Goal: Task Accomplishment & Management: Manage account settings

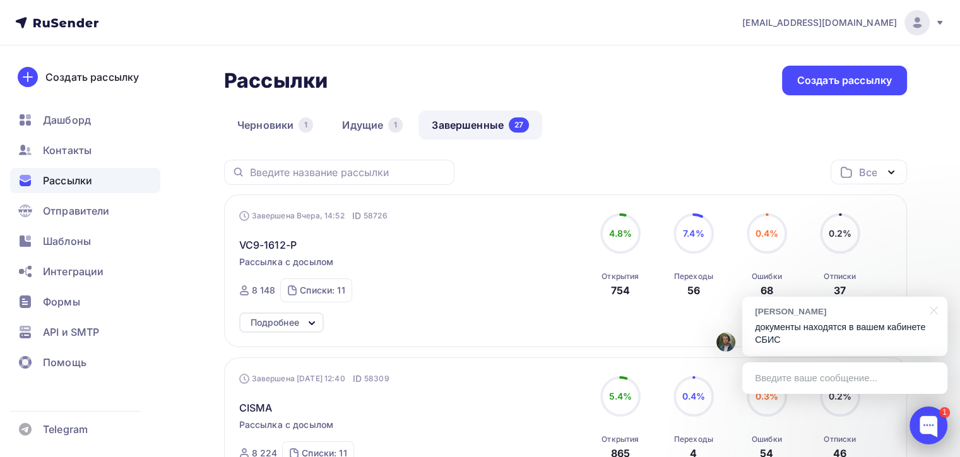
click at [925, 442] on div at bounding box center [929, 425] width 38 height 38
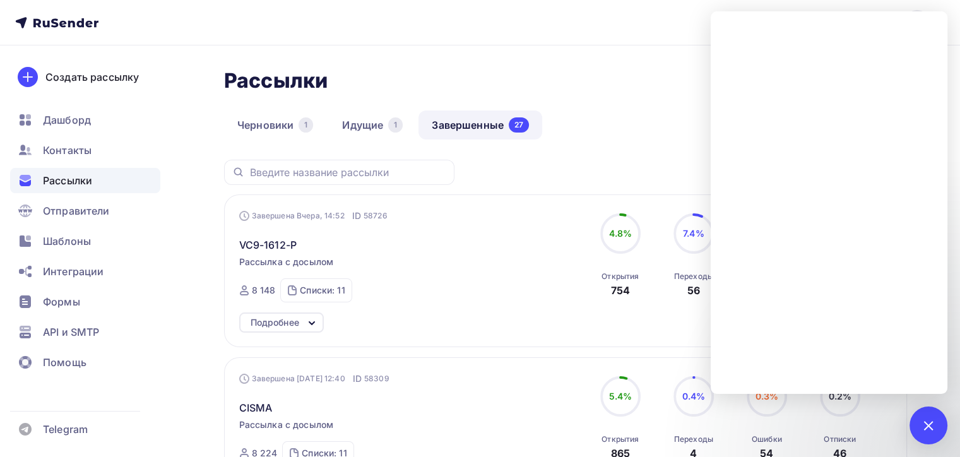
click at [348, 122] on link "Идущие 1" at bounding box center [372, 124] width 87 height 29
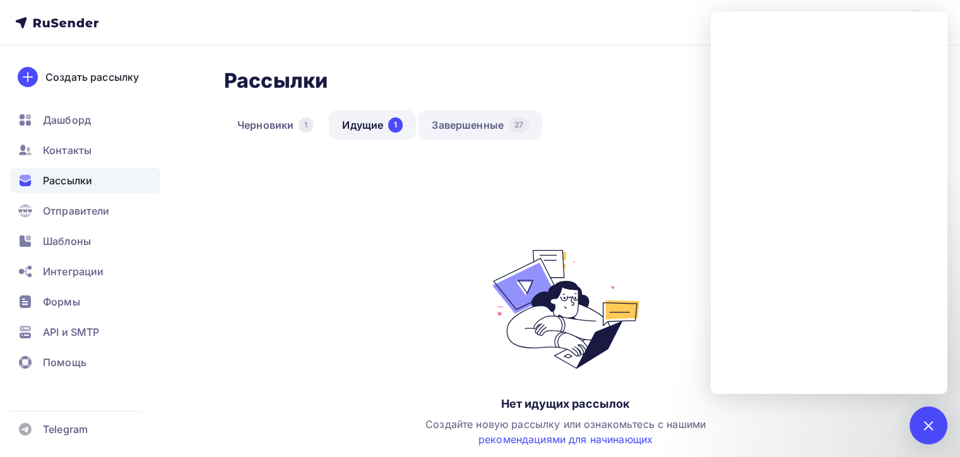
click at [452, 124] on link "Завершенные 27" at bounding box center [480, 124] width 124 height 29
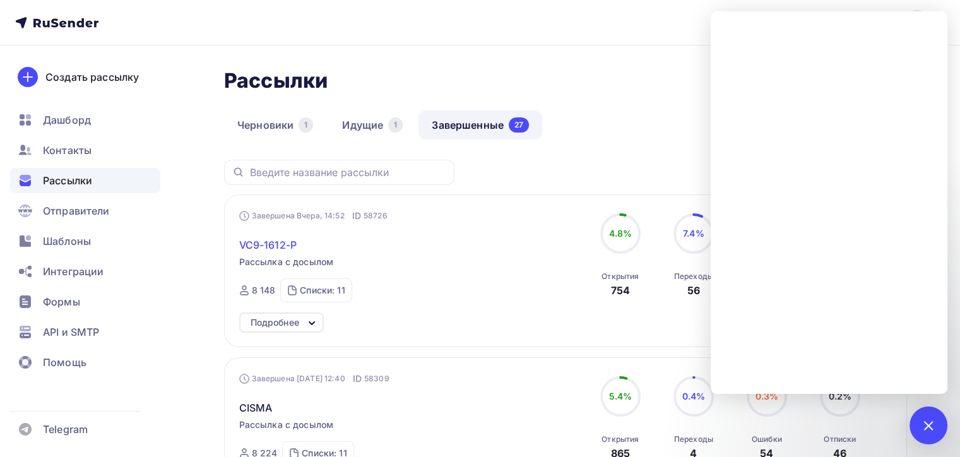
click at [257, 240] on span "VC9-1612-P" at bounding box center [267, 244] width 57 height 15
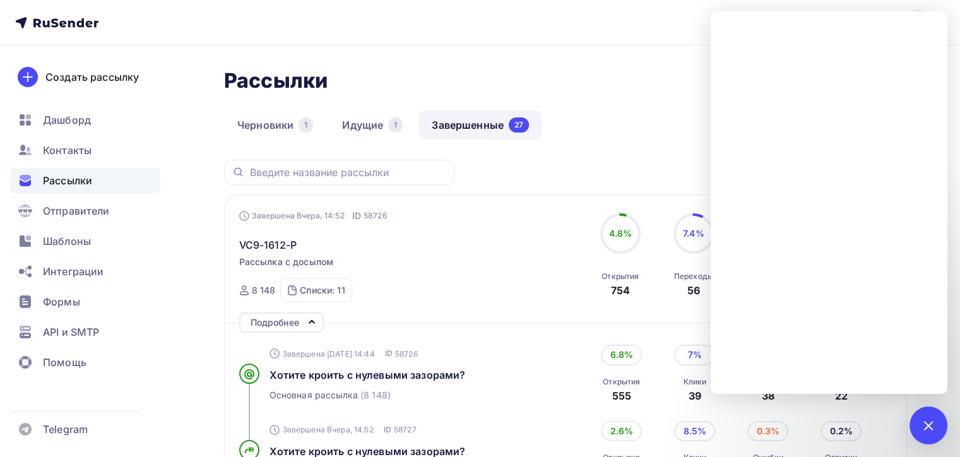
scroll to position [189, 0]
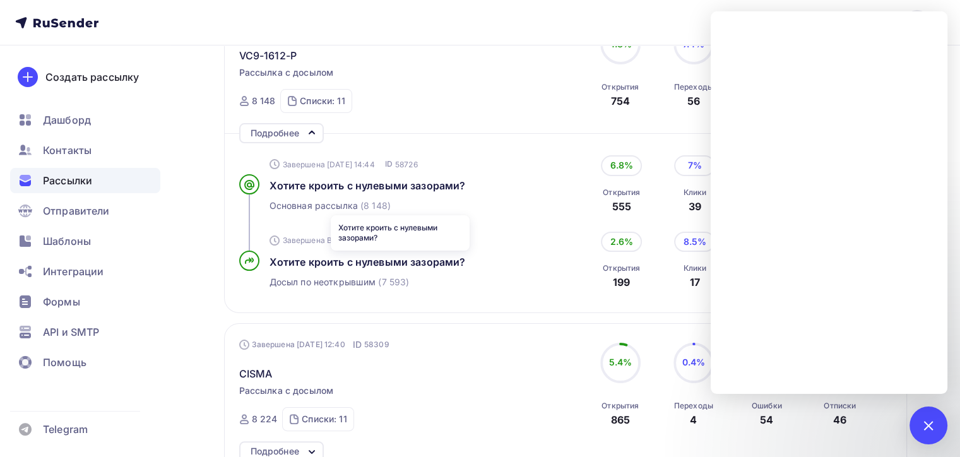
click at [487, 268] on div "Хотите кроить с нулевыми зазорами?" at bounding box center [401, 261] width 263 height 15
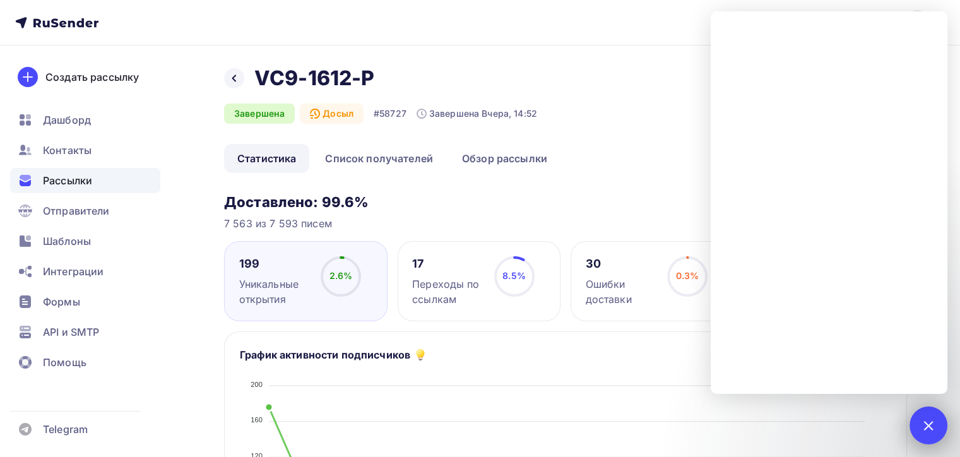
click at [930, 410] on div "1" at bounding box center [929, 425] width 38 height 38
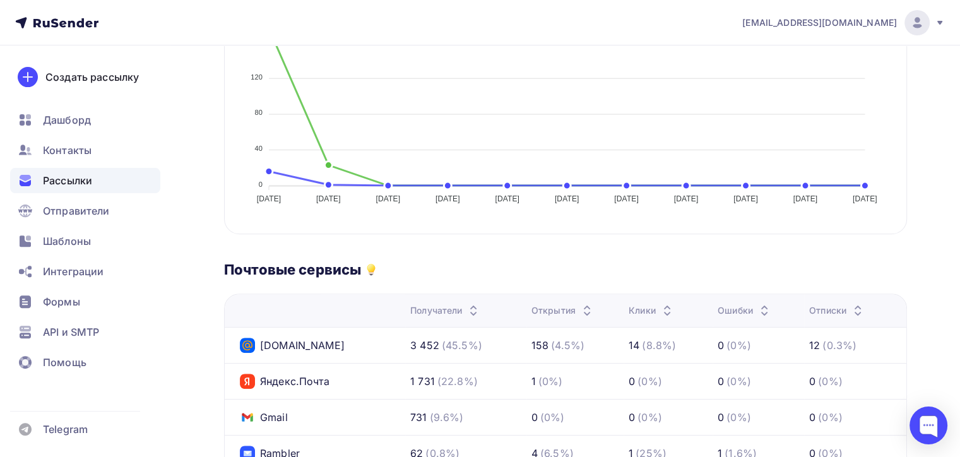
scroll to position [126, 0]
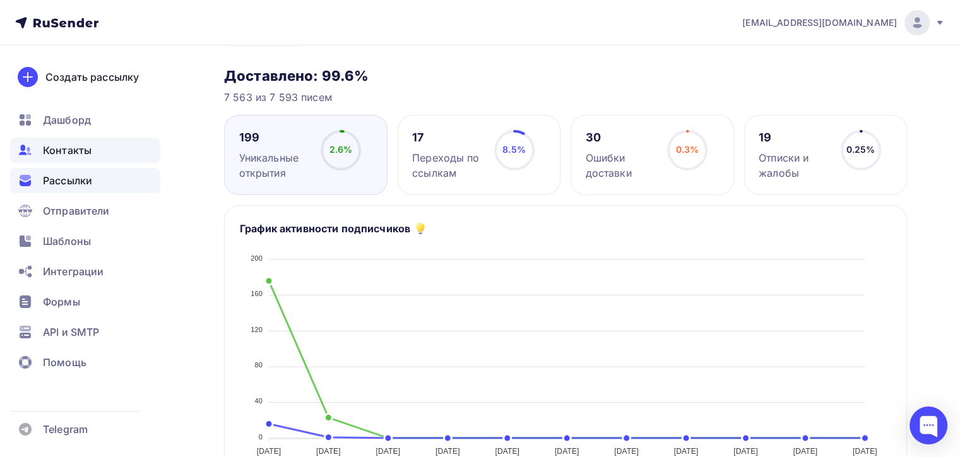
click at [131, 149] on div "Контакты" at bounding box center [85, 150] width 150 height 25
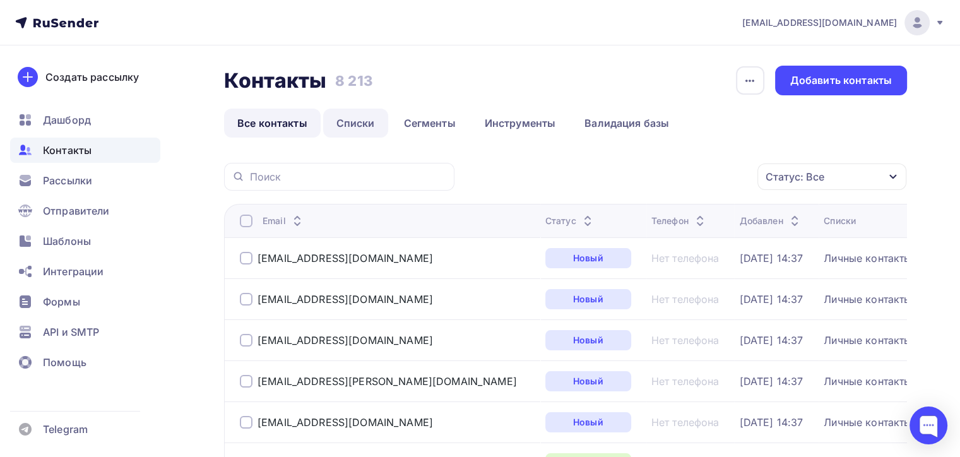
click at [343, 124] on link "Списки" at bounding box center [355, 123] width 65 height 29
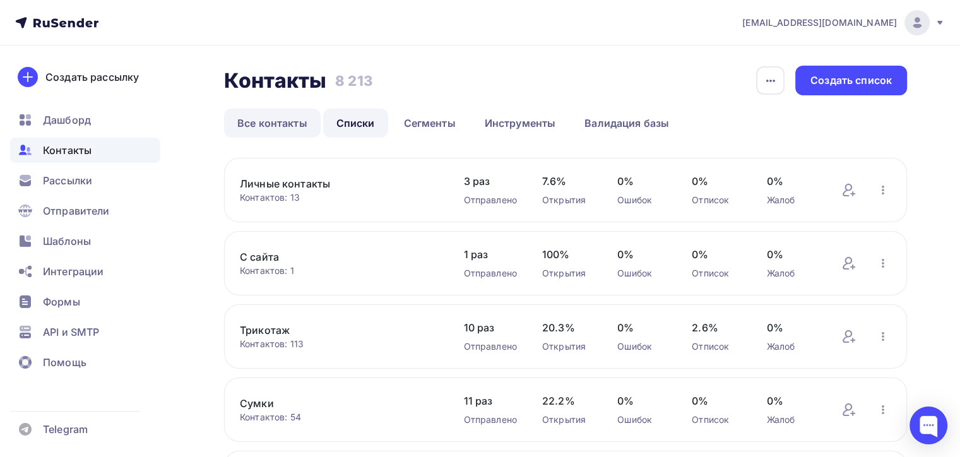
click at [269, 131] on link "Все контакты" at bounding box center [272, 123] width 97 height 29
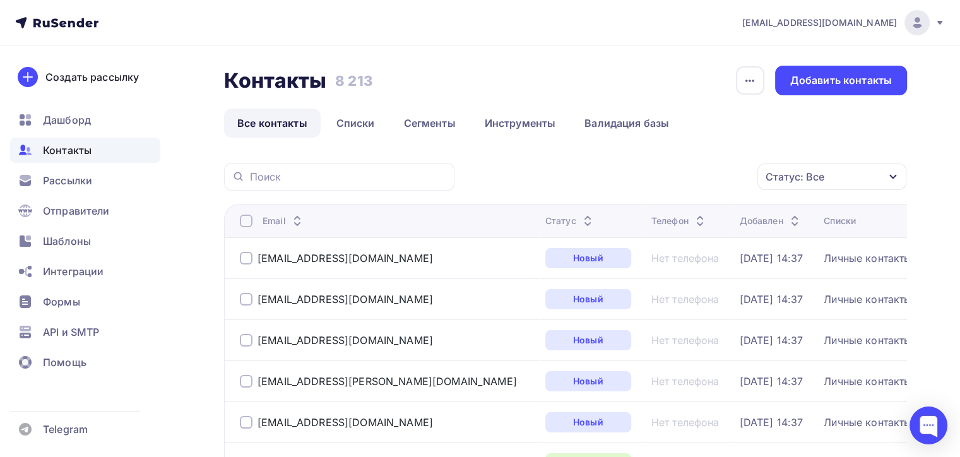
click at [870, 167] on div "Статус: Все" at bounding box center [831, 176] width 149 height 27
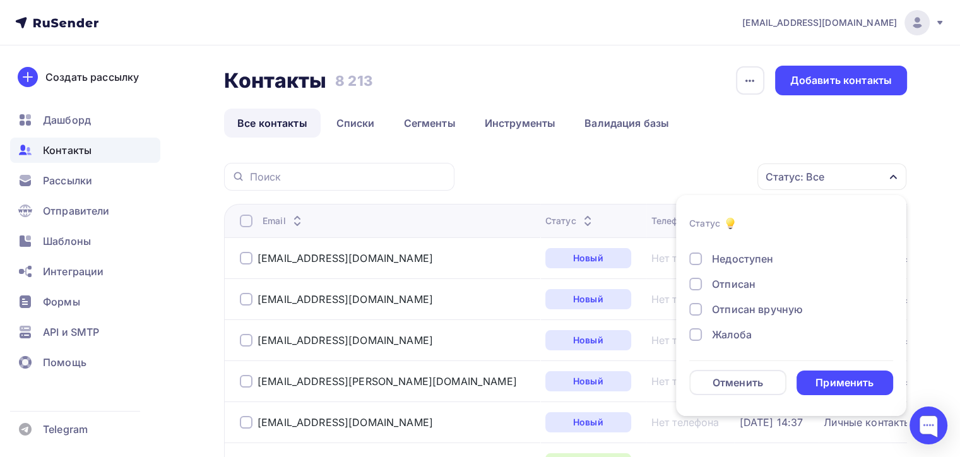
scroll to position [91, 0]
click at [698, 285] on div at bounding box center [695, 284] width 13 height 13
click at [688, 316] on li "Статус Новый Активный Не существует Переполнен Недоступен Отписан Отписан вручн…" at bounding box center [791, 306] width 230 height 206
click at [694, 333] on div at bounding box center [695, 334] width 13 height 13
click at [689, 304] on div at bounding box center [695, 309] width 13 height 13
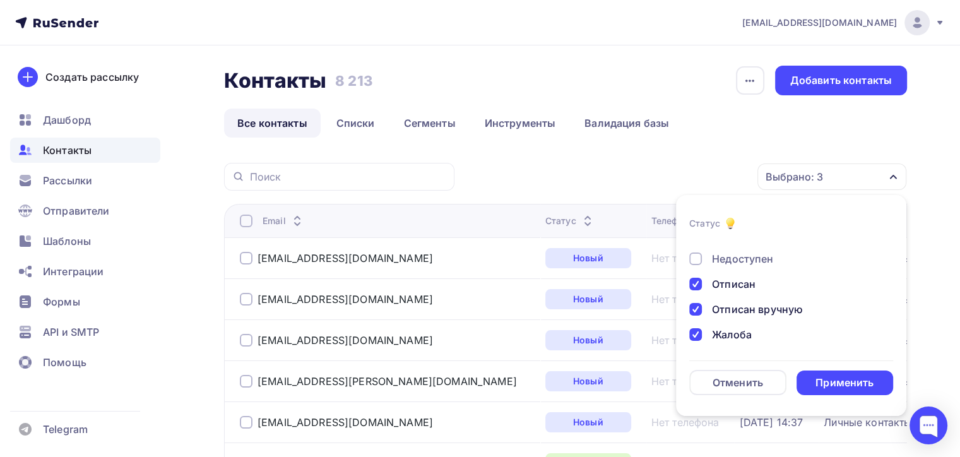
click at [697, 254] on div at bounding box center [695, 258] width 13 height 13
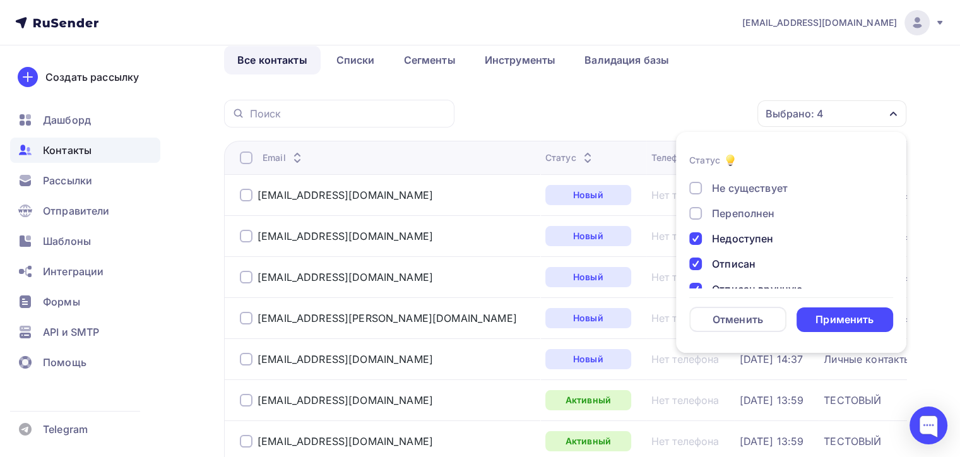
scroll to position [28, 0]
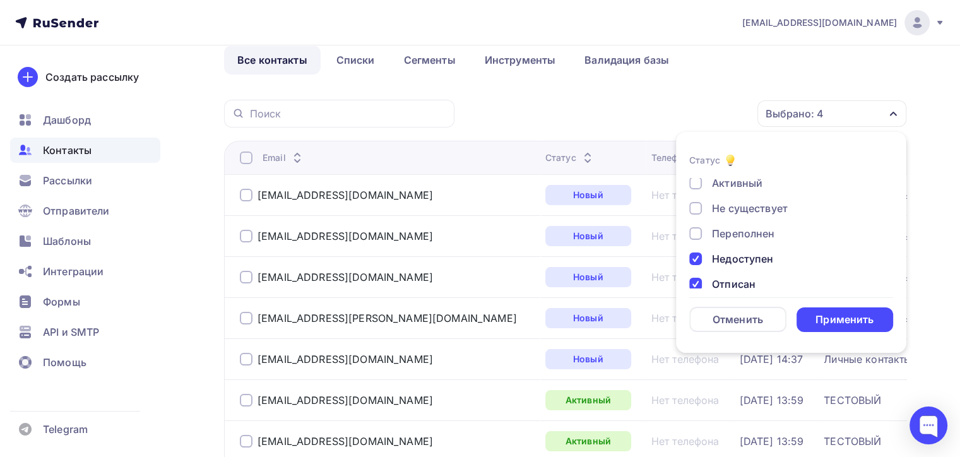
click at [731, 210] on div "Не существует" at bounding box center [750, 208] width 76 height 15
click at [731, 258] on div "Недоступен" at bounding box center [742, 258] width 61 height 15
click at [741, 254] on div "Недоступен" at bounding box center [742, 258] width 61 height 15
click at [819, 319] on div "Применить" at bounding box center [844, 319] width 58 height 15
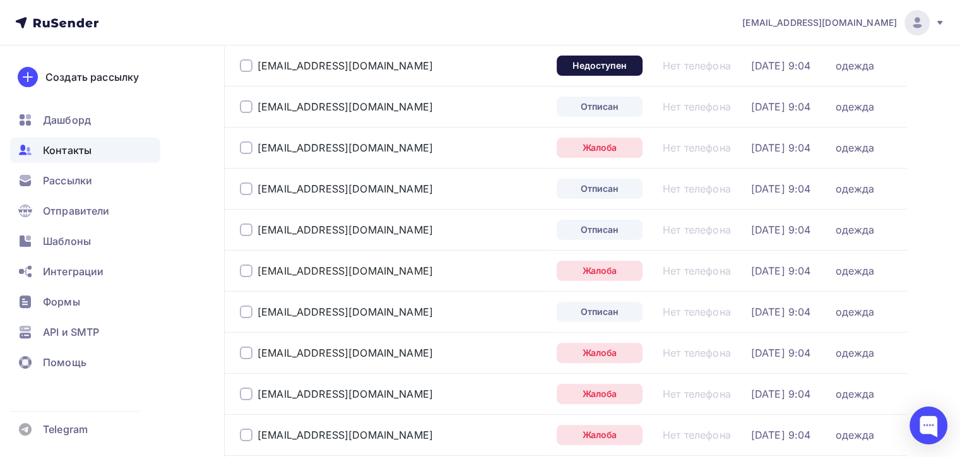
scroll to position [63, 0]
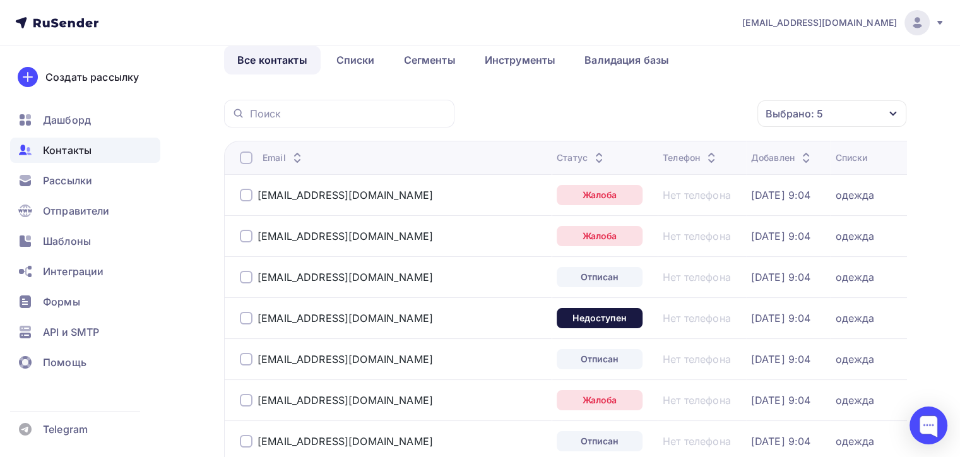
drag, startPoint x: 246, startPoint y: 162, endPoint x: 252, endPoint y: 157, distance: 8.5
click at [247, 161] on div at bounding box center [246, 157] width 13 height 13
click at [701, 121] on div "Действие" at bounding box center [663, 114] width 167 height 25
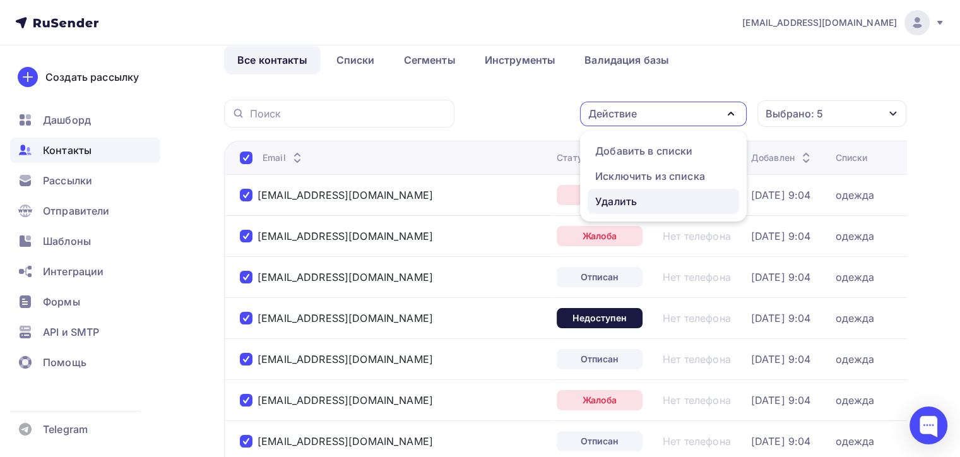
click at [668, 200] on div "Удалить" at bounding box center [663, 201] width 136 height 15
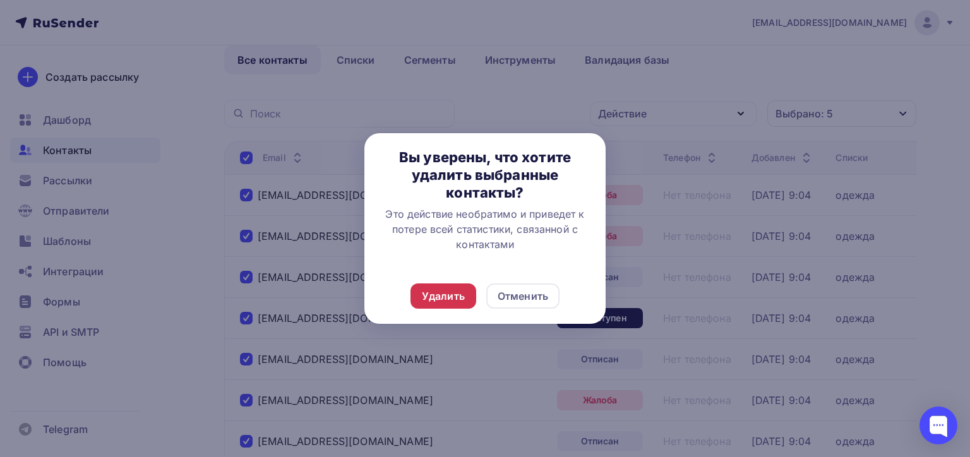
click at [454, 293] on div "Удалить" at bounding box center [443, 295] width 43 height 15
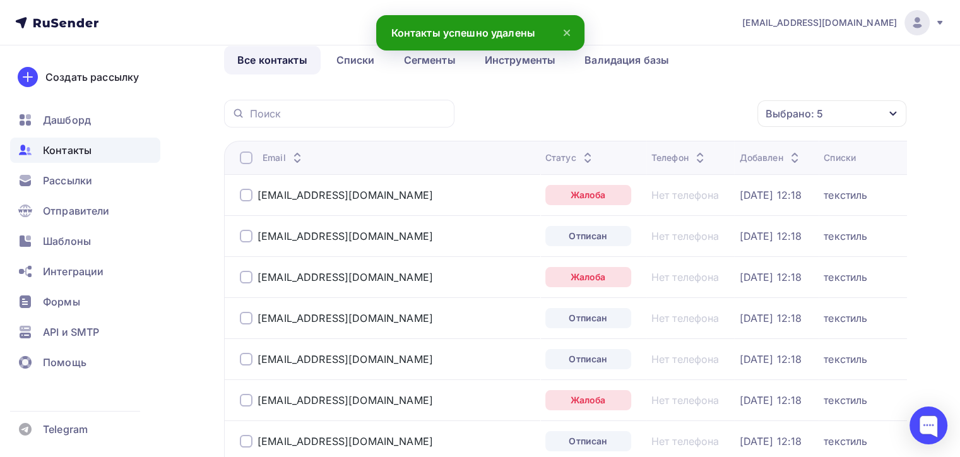
click at [241, 157] on div at bounding box center [246, 157] width 13 height 13
click at [246, 157] on div at bounding box center [246, 157] width 13 height 13
click at [699, 104] on div "Действие" at bounding box center [663, 114] width 167 height 25
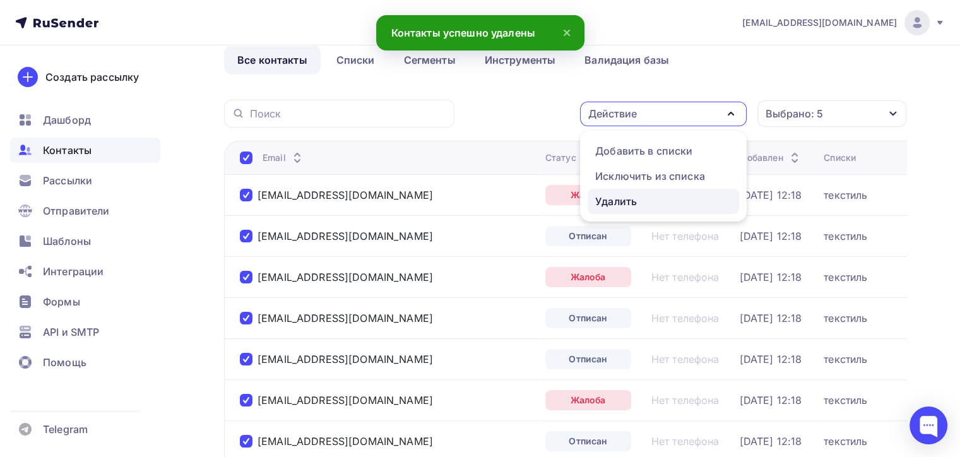
click at [675, 197] on div "Удалить" at bounding box center [663, 201] width 136 height 15
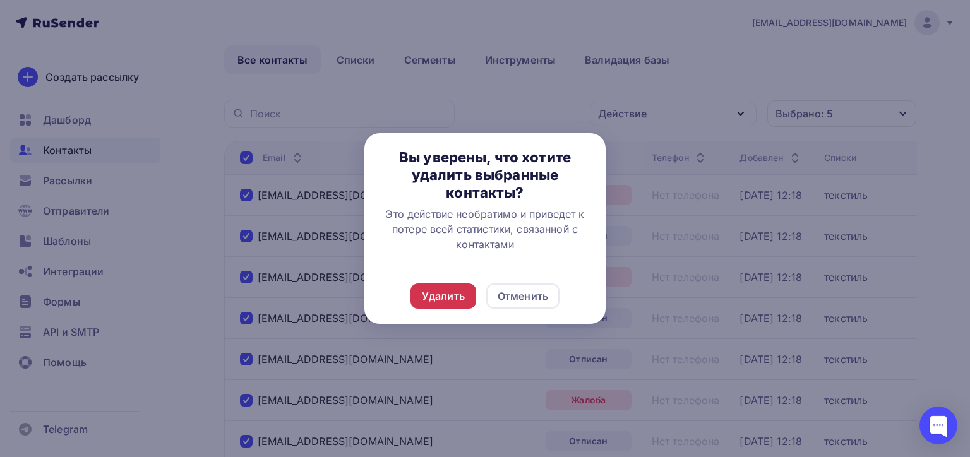
click at [445, 295] on div "Удалить" at bounding box center [443, 295] width 43 height 15
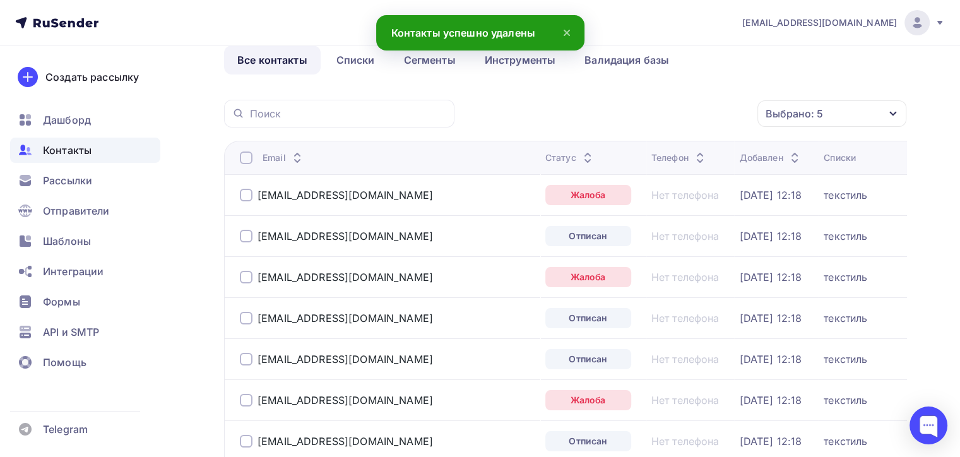
click at [246, 162] on div at bounding box center [246, 157] width 13 height 13
click at [236, 154] on th "Email" at bounding box center [382, 157] width 316 height 33
click at [242, 158] on div at bounding box center [246, 157] width 13 height 13
click at [633, 119] on div "Действие" at bounding box center [612, 113] width 49 height 15
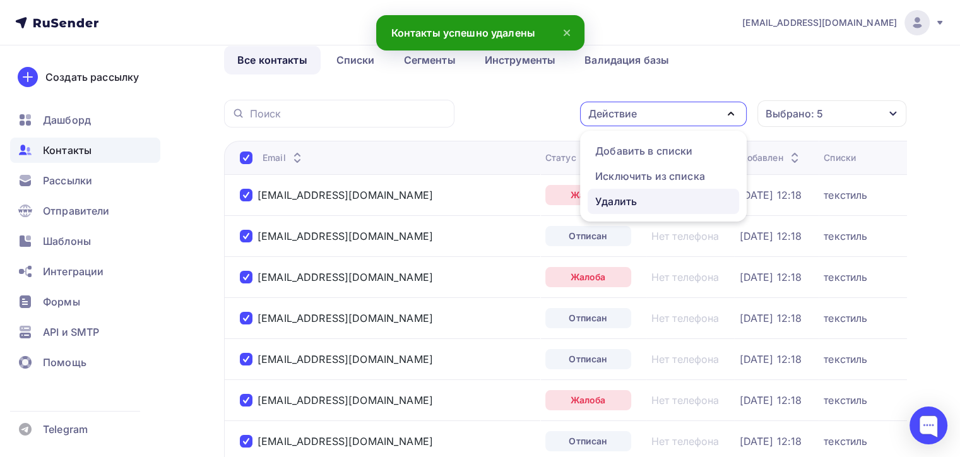
click at [601, 212] on link "Удалить" at bounding box center [663, 201] width 151 height 25
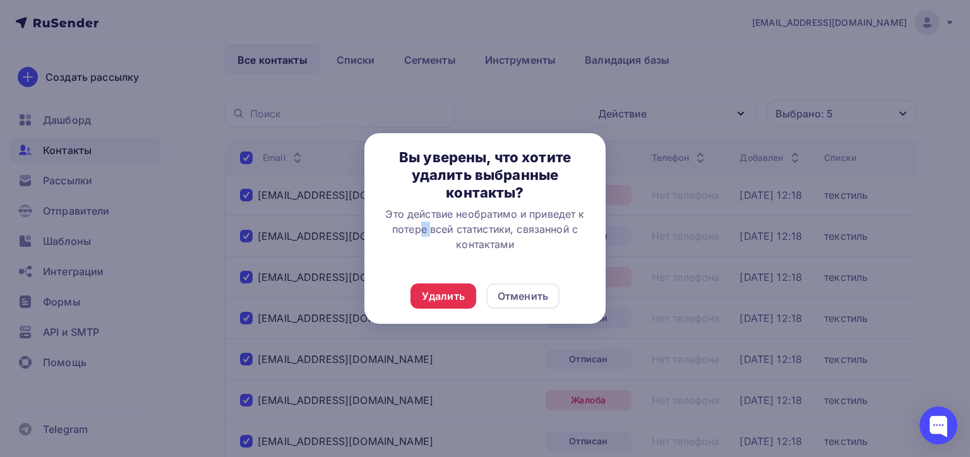
click at [601, 212] on div "Вы уверены, что хотите удалить выбранные контакты? Это действие необратимо и пр…" at bounding box center [484, 200] width 241 height 135
click at [429, 300] on div "Удалить" at bounding box center [443, 295] width 43 height 15
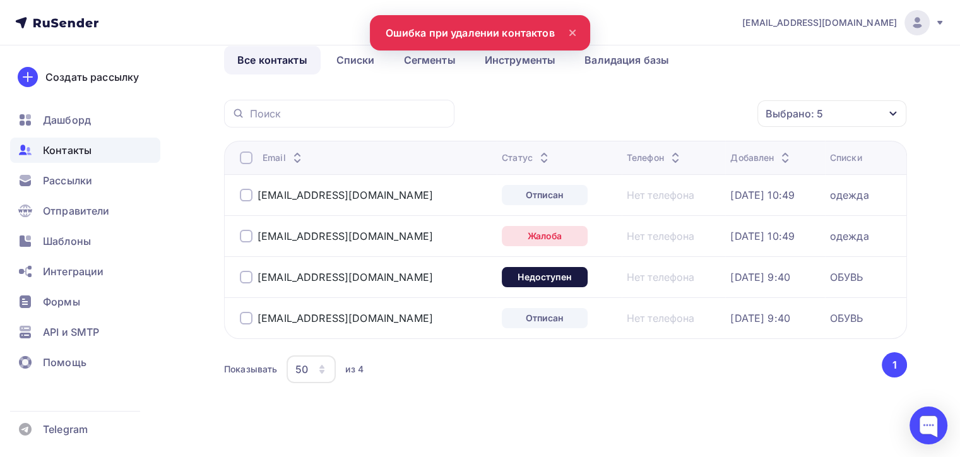
click at [247, 149] on th "Email" at bounding box center [360, 157] width 273 height 33
click at [247, 154] on div at bounding box center [246, 157] width 13 height 13
click at [250, 157] on div at bounding box center [246, 157] width 13 height 13
click at [694, 116] on div "Действие" at bounding box center [663, 114] width 167 height 25
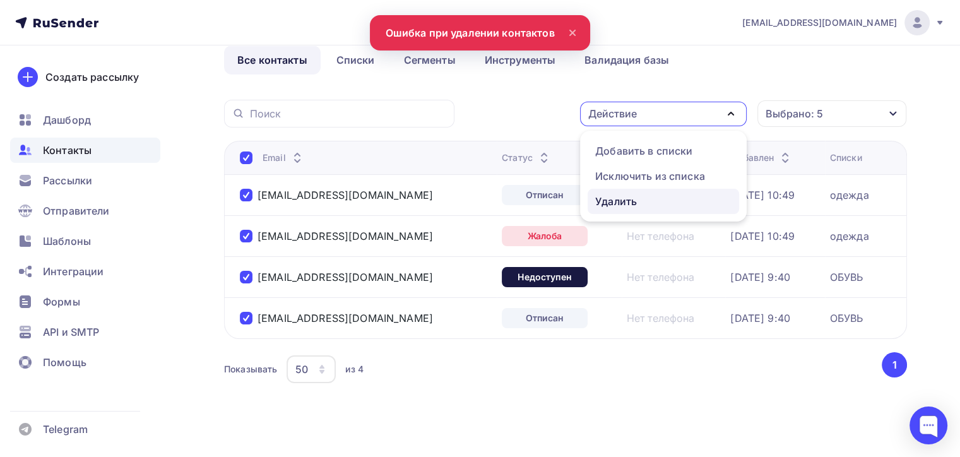
click at [647, 210] on link "Удалить" at bounding box center [663, 201] width 151 height 25
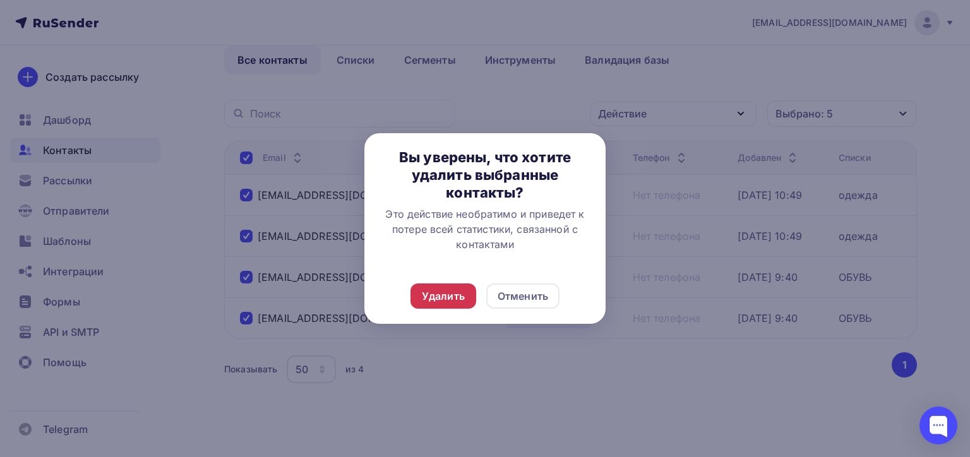
click at [456, 305] on div "Удалить" at bounding box center [443, 295] width 66 height 25
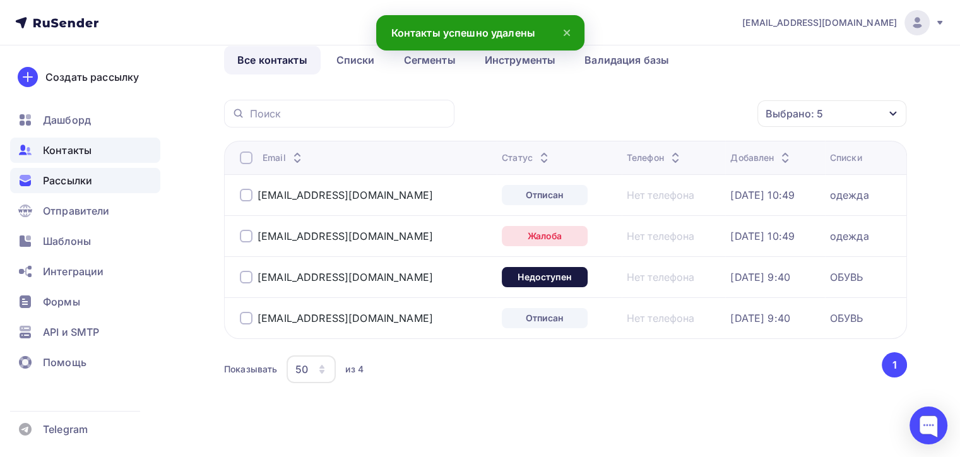
click at [91, 175] on span "Рассылки" at bounding box center [67, 180] width 49 height 15
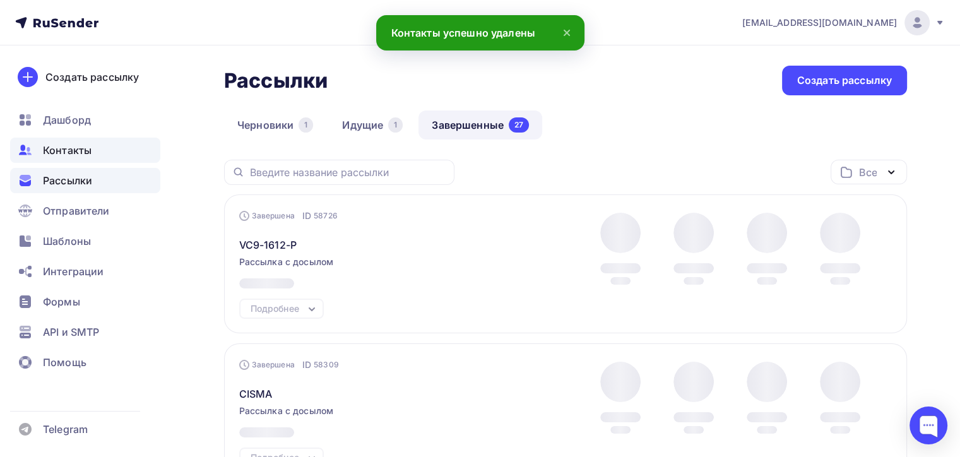
click at [89, 157] on span "Контакты" at bounding box center [67, 150] width 49 height 15
